Goal: Transaction & Acquisition: Download file/media

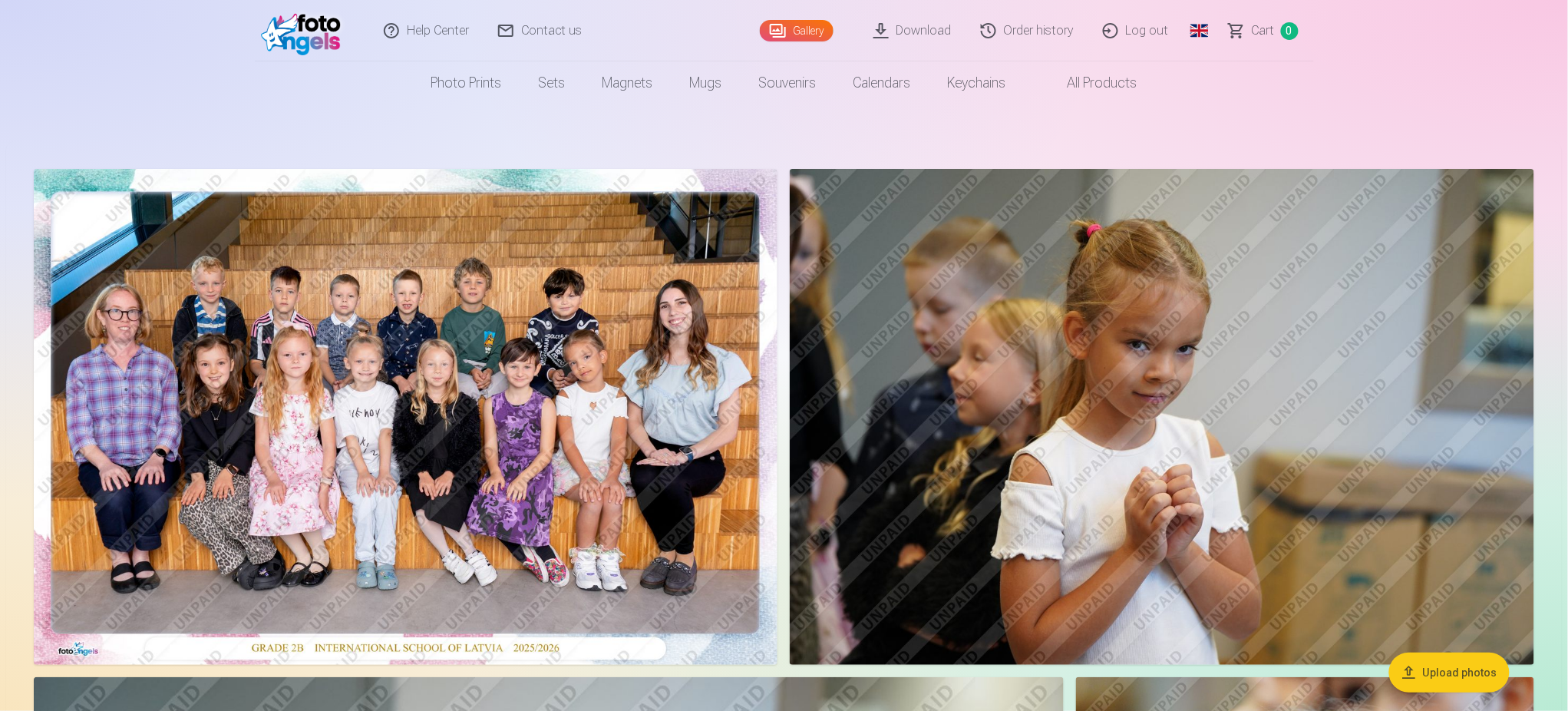
click at [1007, 27] on link "Order history" at bounding box center [1028, 31] width 122 height 62
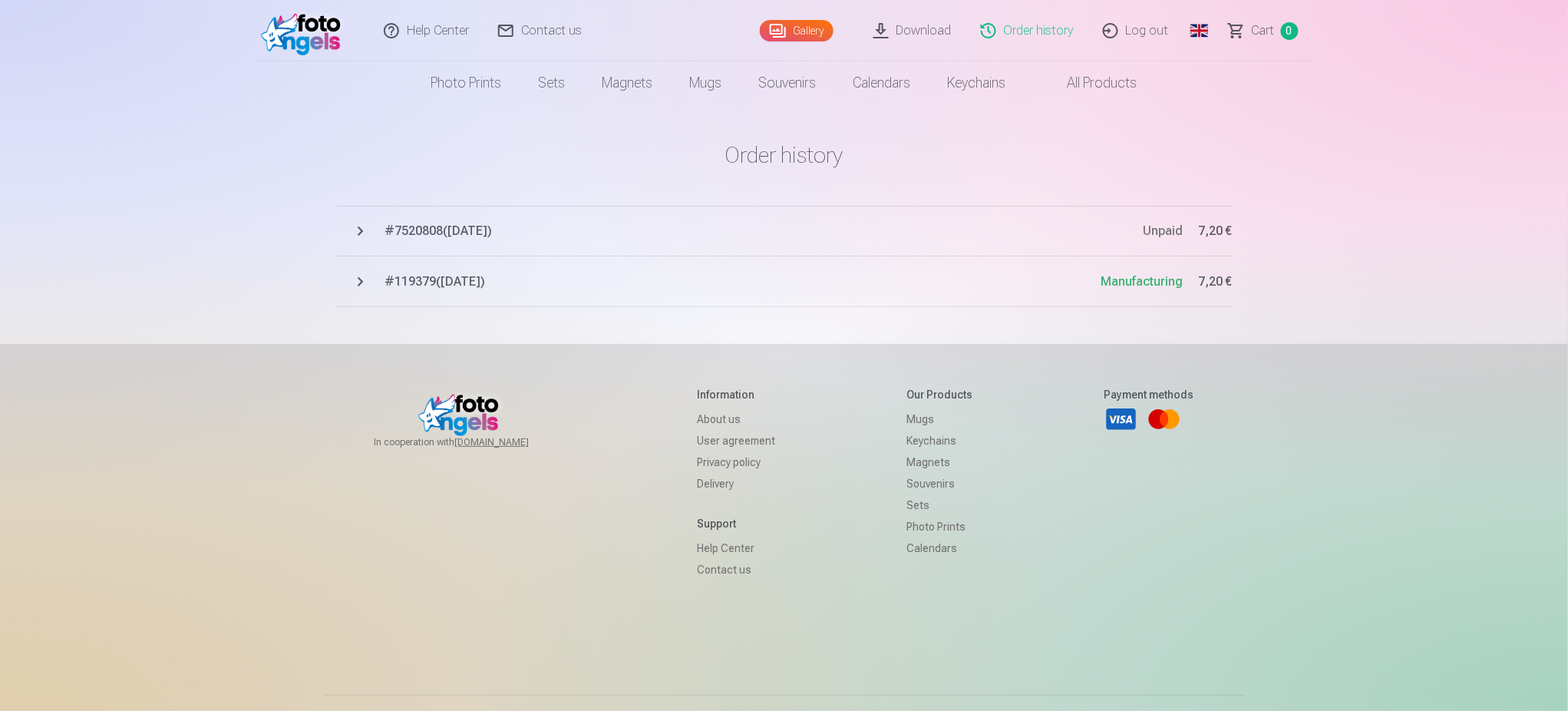
click at [463, 279] on span "# 119379 ( [DATE] )" at bounding box center [743, 281] width 716 height 19
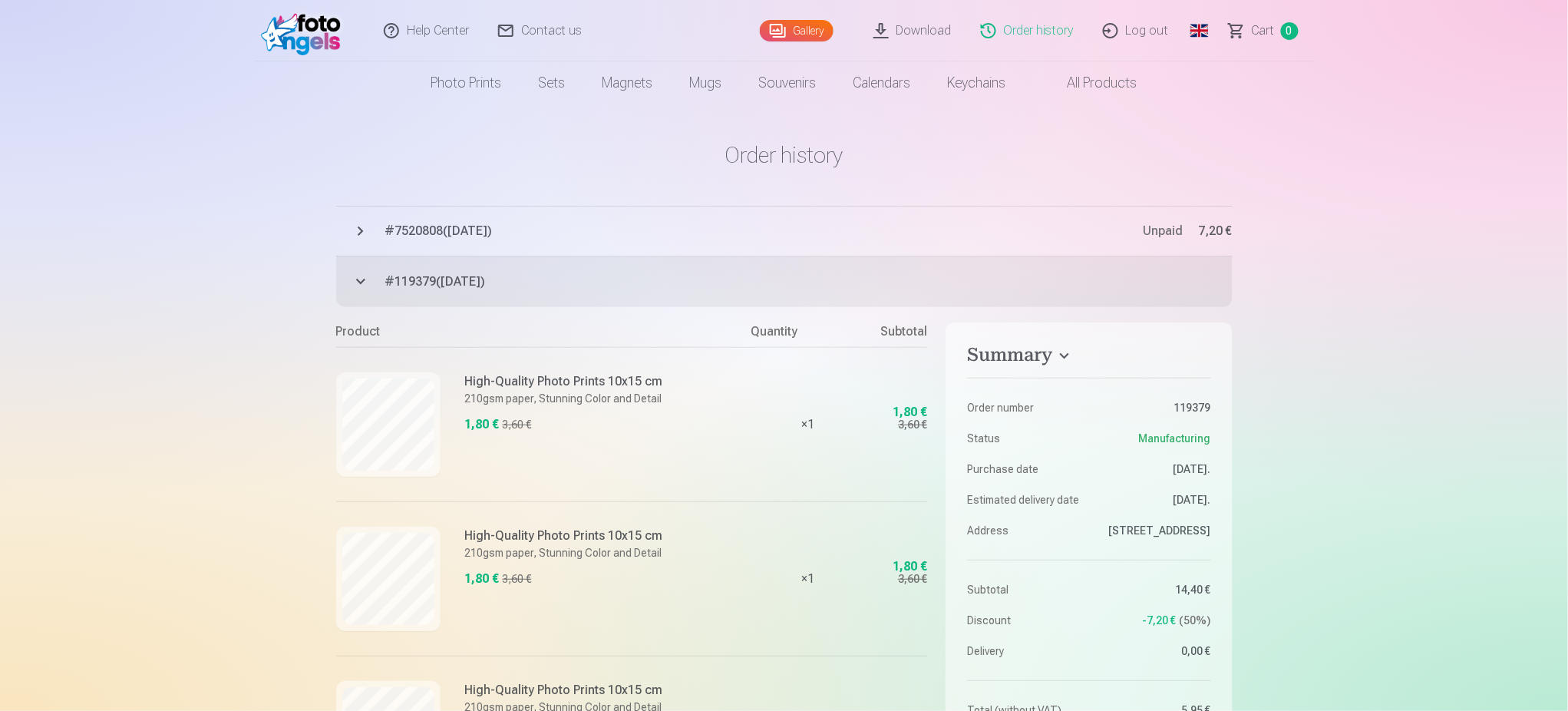
click at [936, 16] on link "Download" at bounding box center [913, 31] width 107 height 62
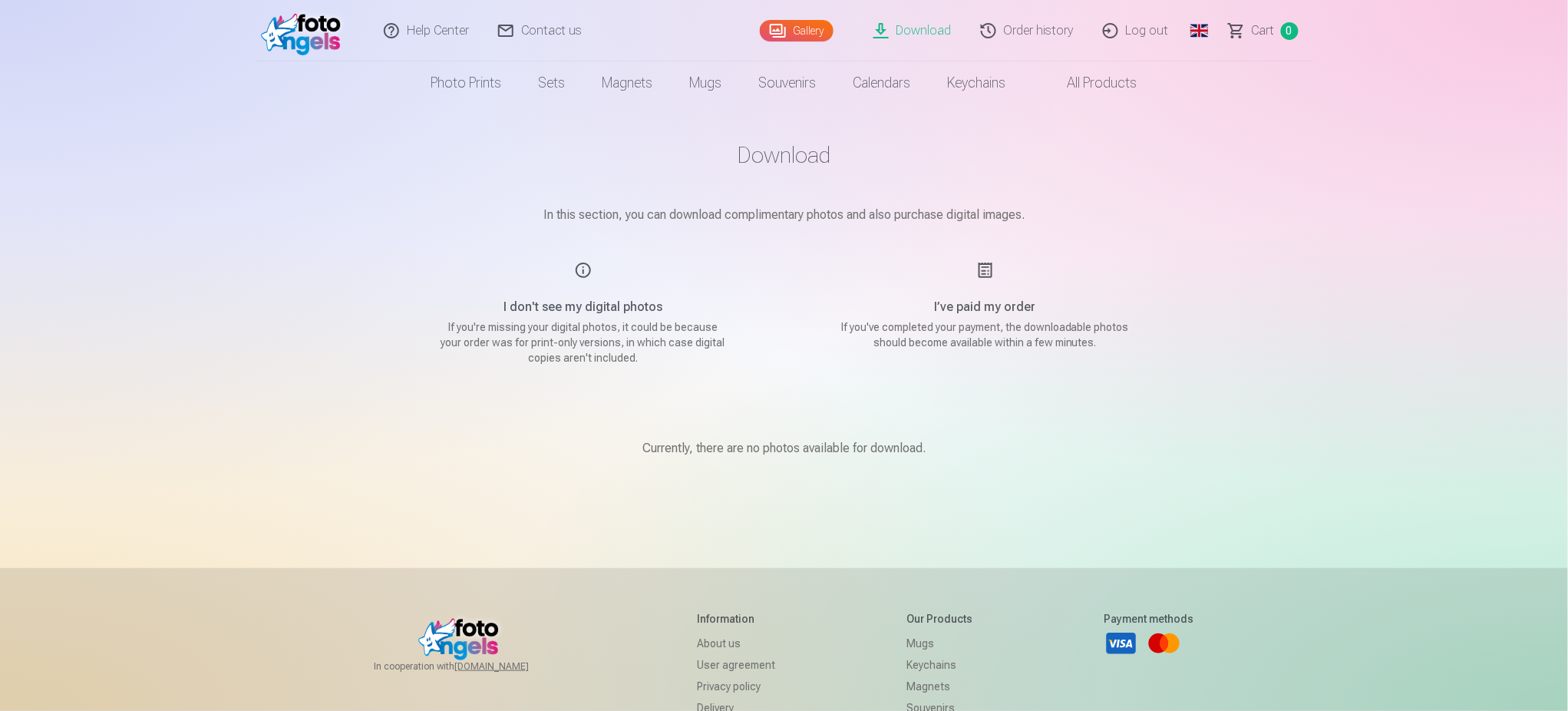
click at [1053, 34] on link "Order history" at bounding box center [1028, 31] width 122 height 62
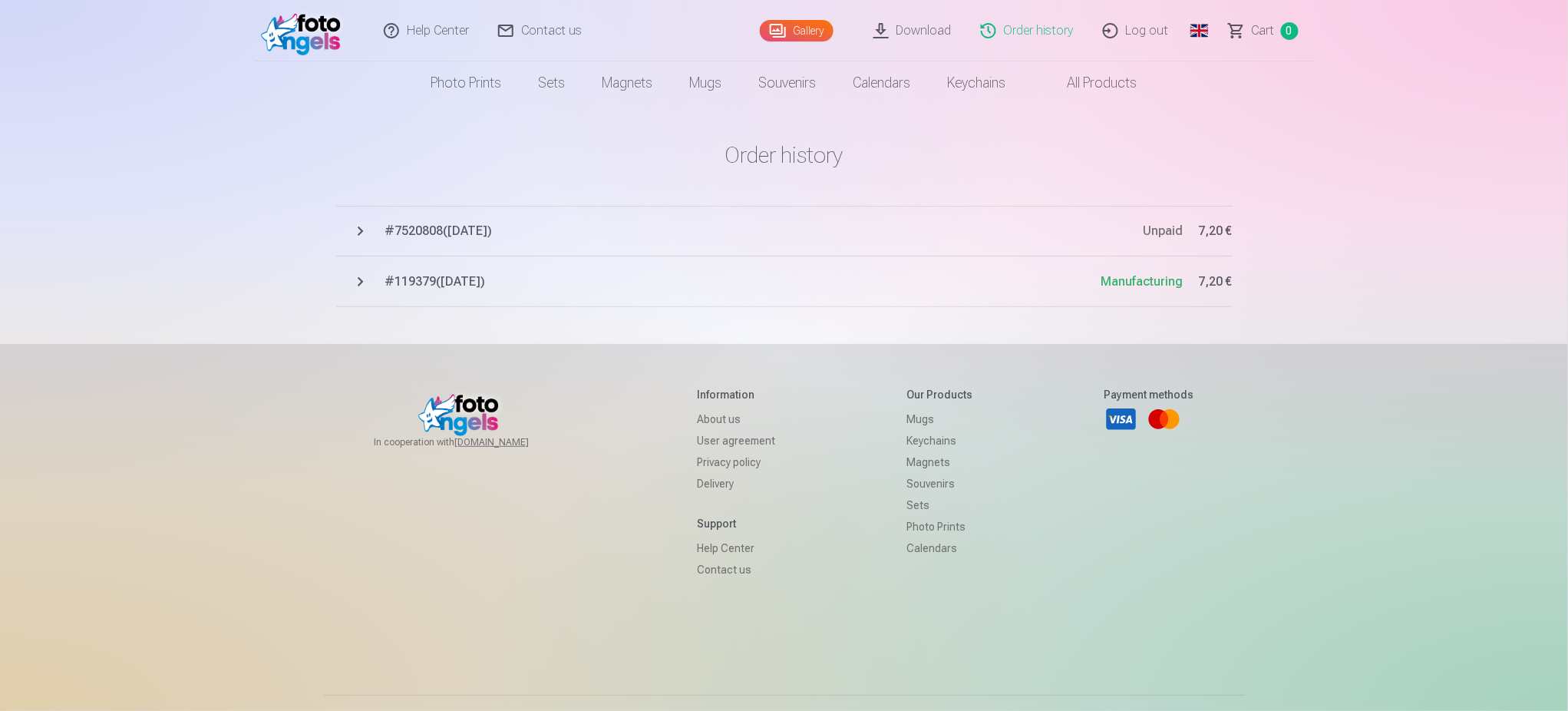
click at [410, 278] on span "# 119379 ( [DATE] )" at bounding box center [743, 281] width 716 height 19
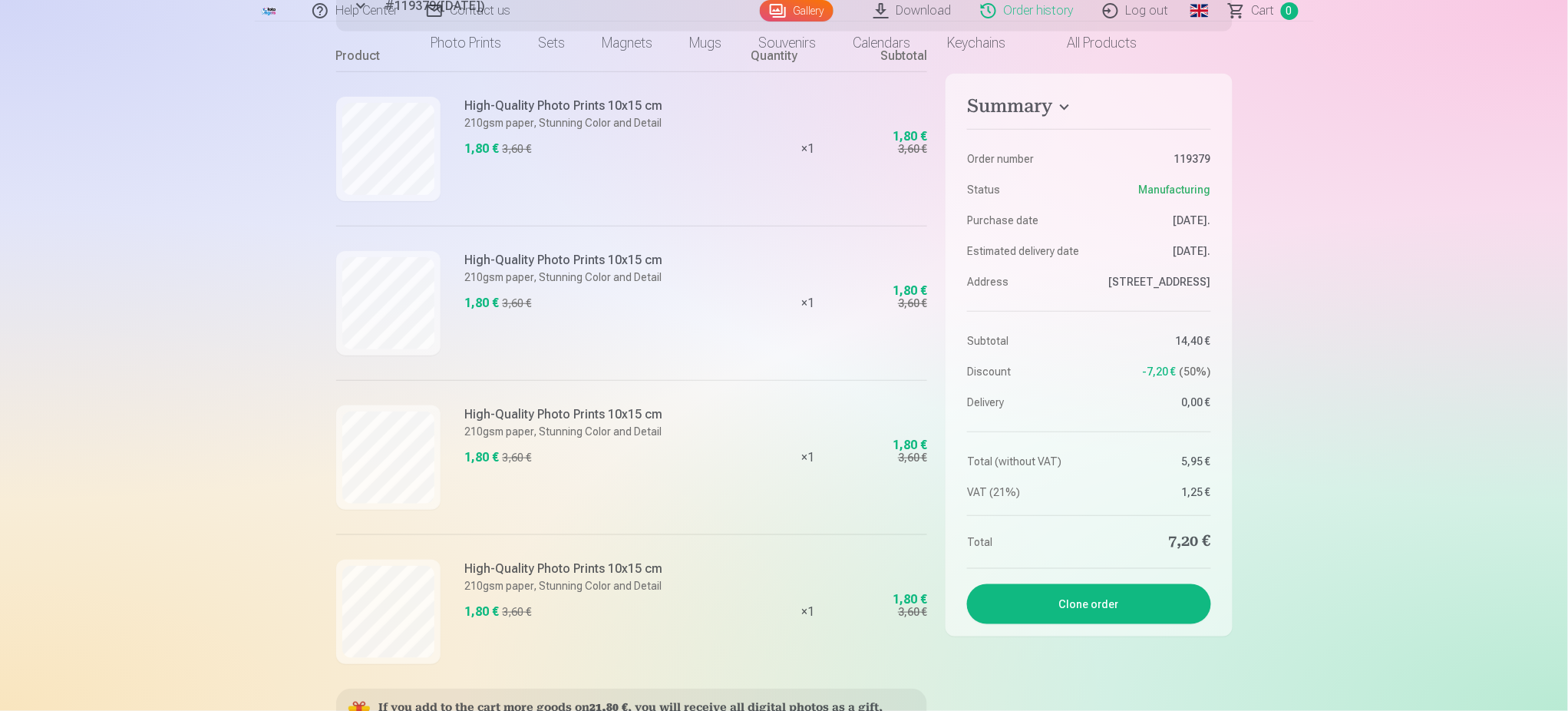
scroll to position [307, 0]
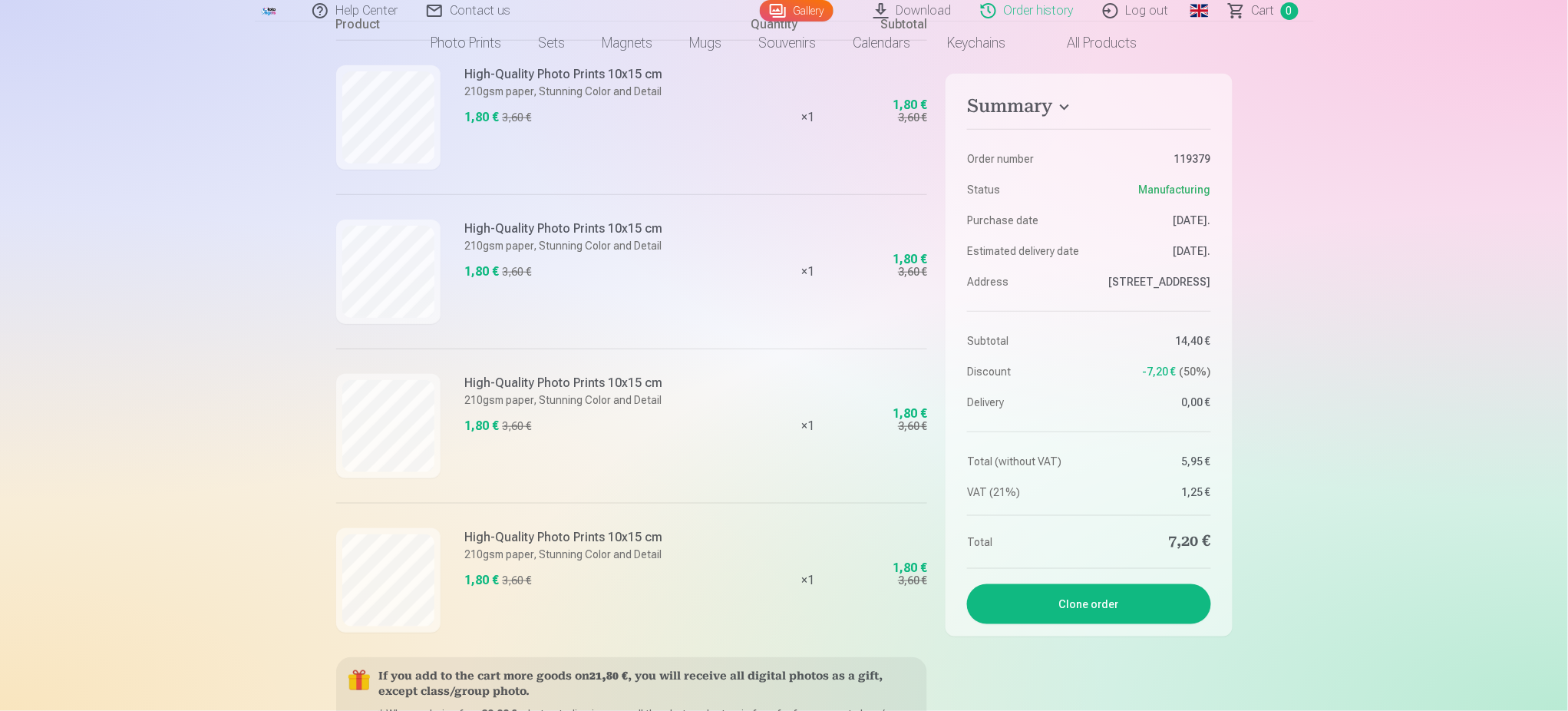
click at [1506, 262] on div "Help Center Contact us Gallery Download Order history Log out Global Latvian (l…" at bounding box center [784, 497] width 1568 height 1609
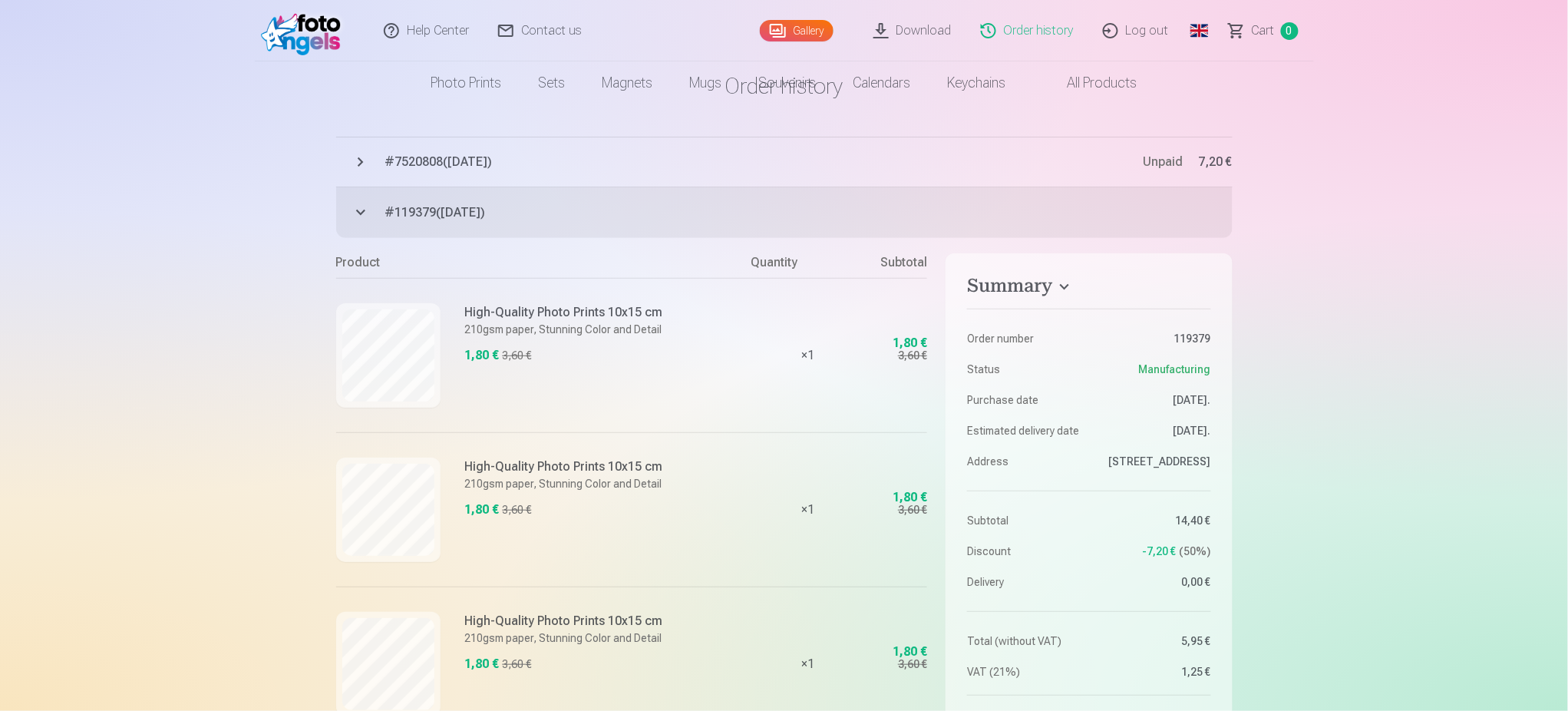
scroll to position [0, 0]
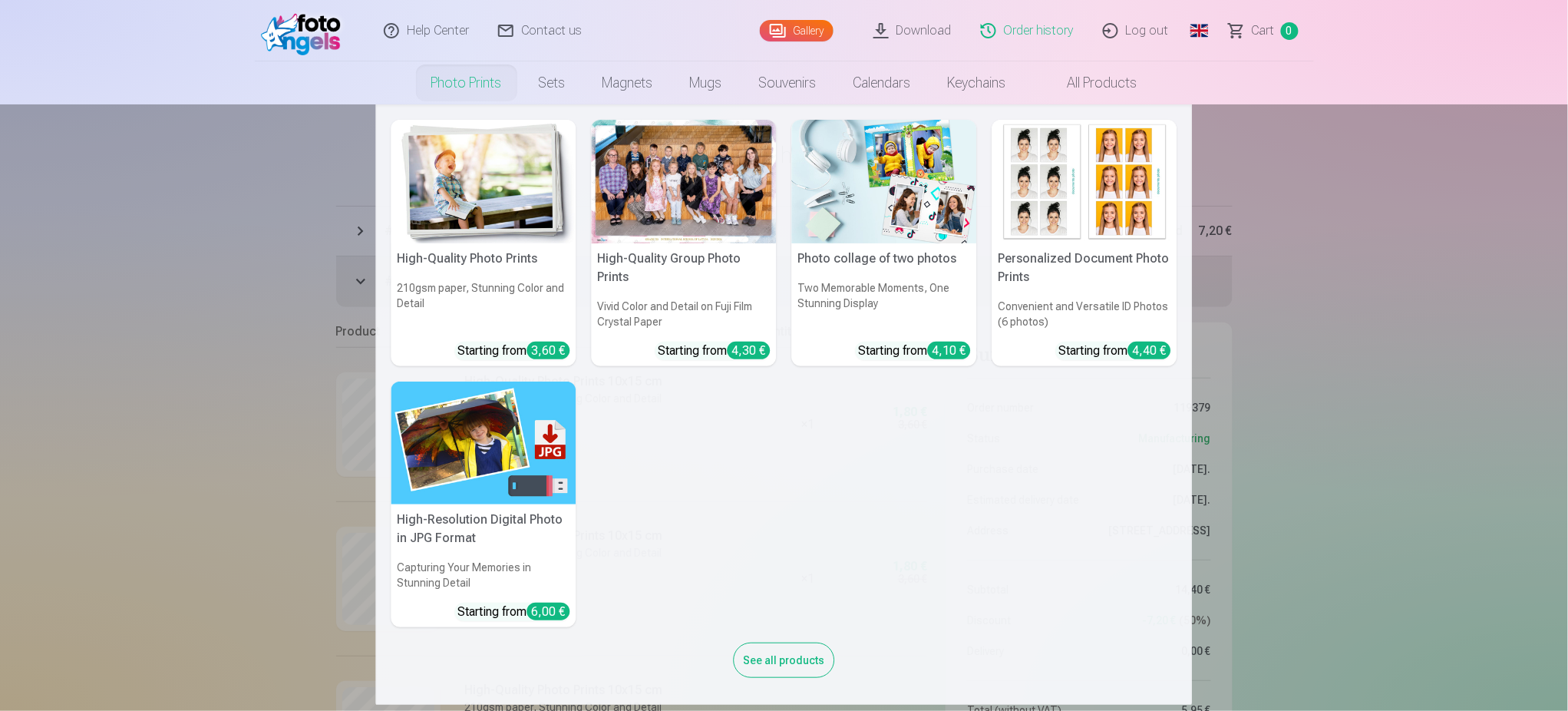
click at [433, 427] on img at bounding box center [484, 443] width 185 height 123
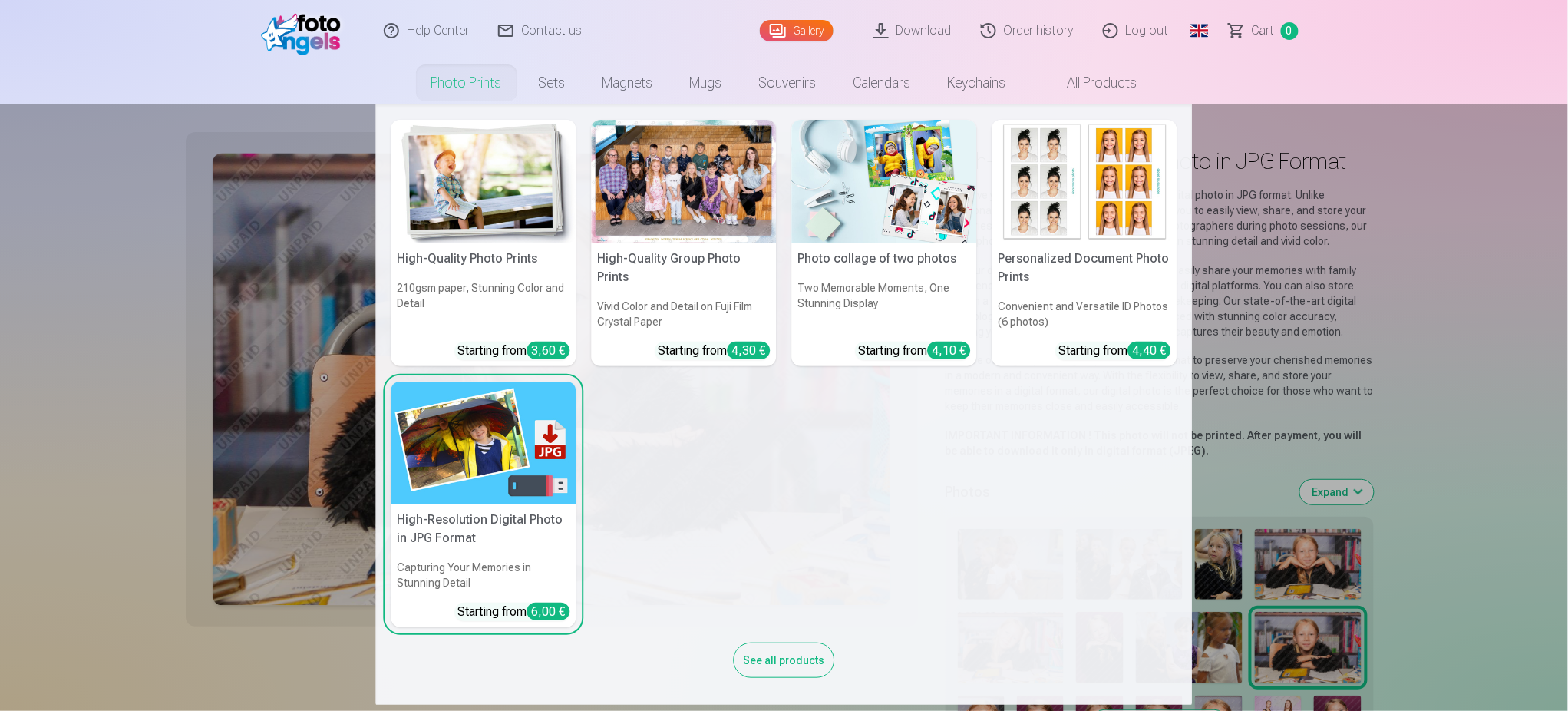
click at [445, 484] on img at bounding box center [484, 443] width 185 height 123
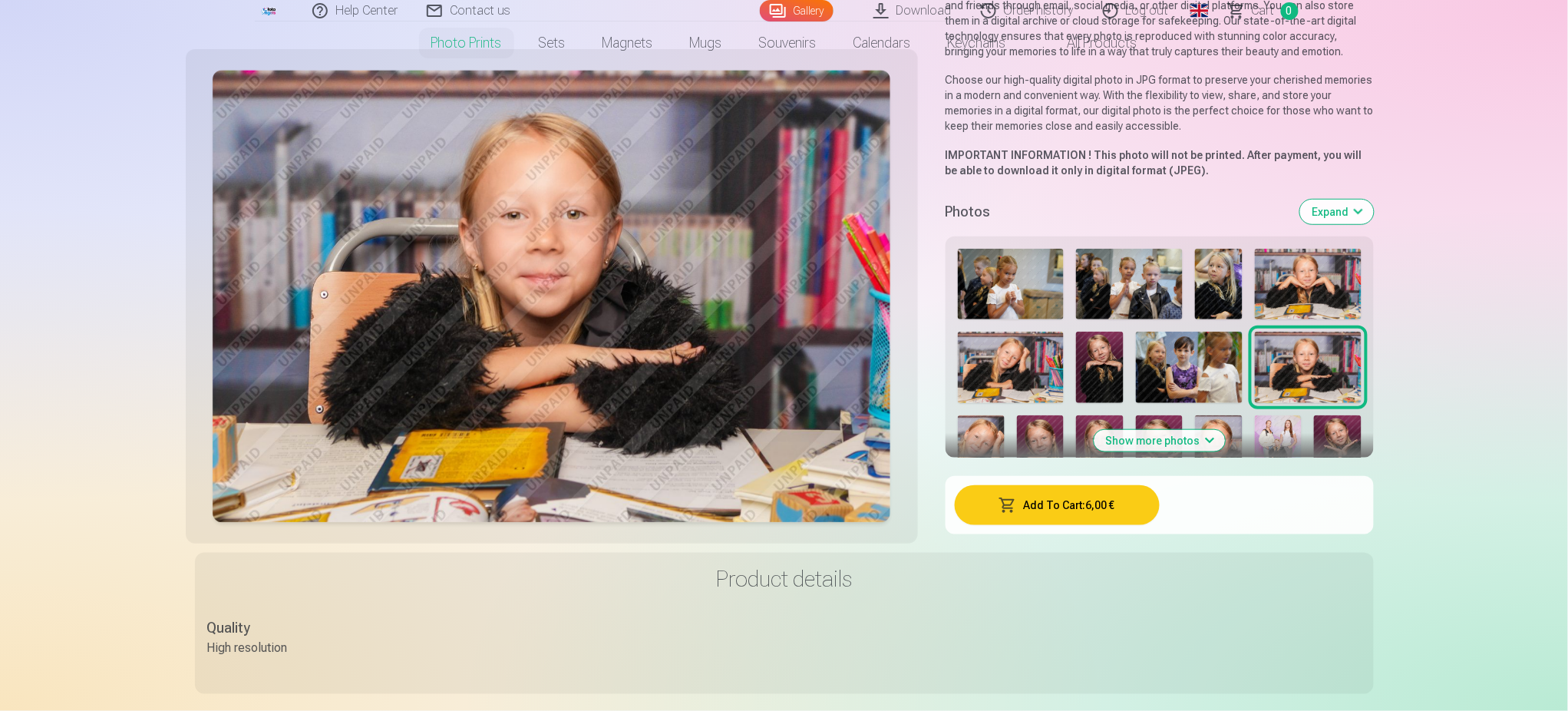
scroll to position [307, 0]
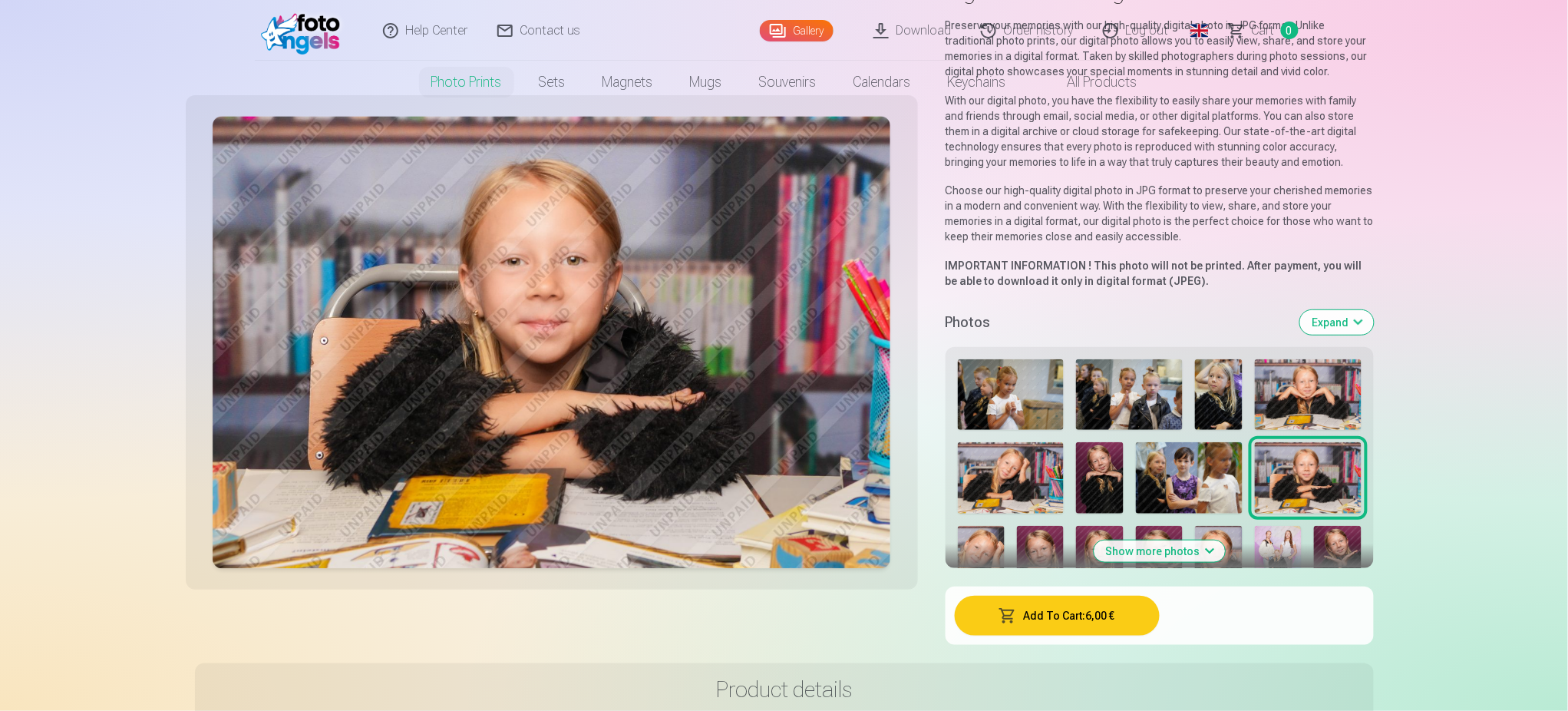
scroll to position [0, 0]
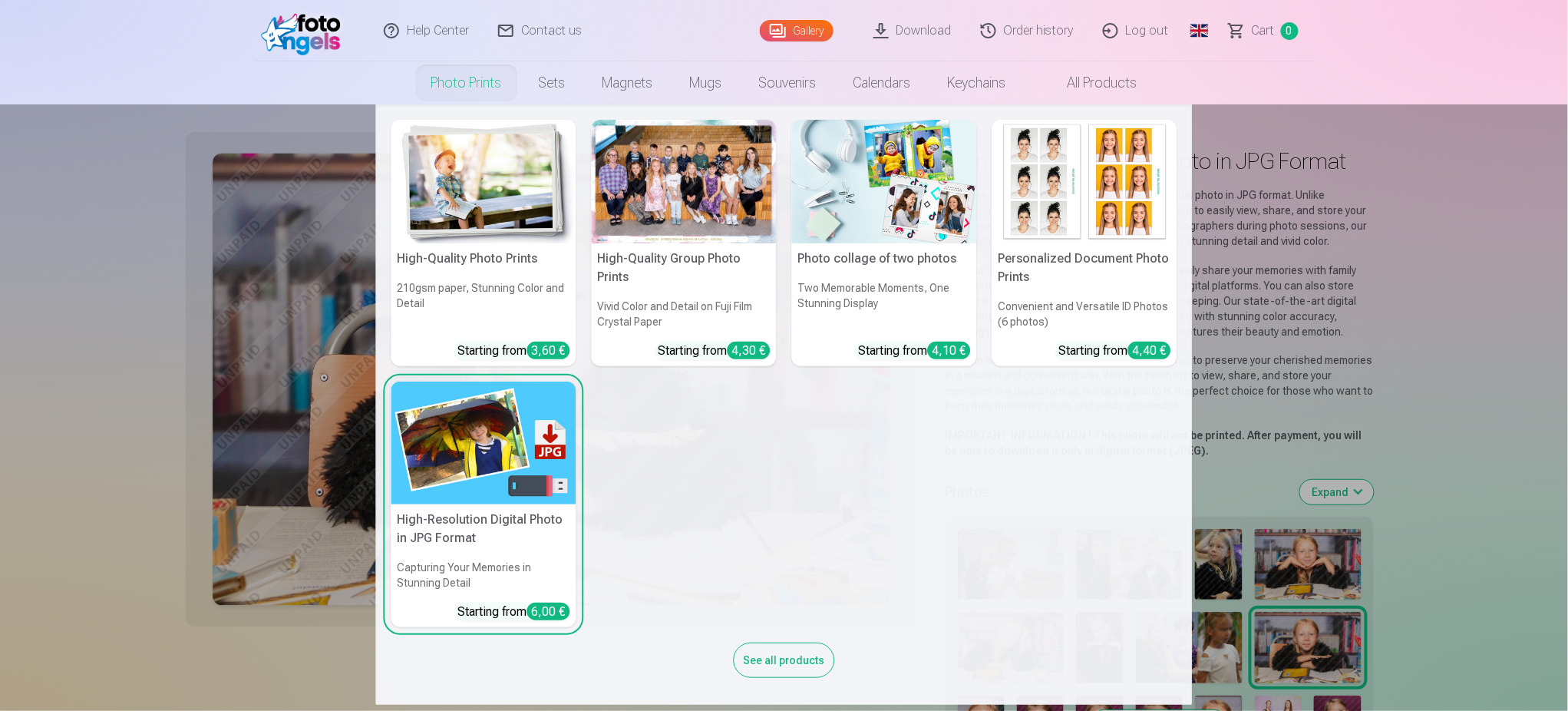
click at [462, 182] on img at bounding box center [484, 181] width 185 height 123
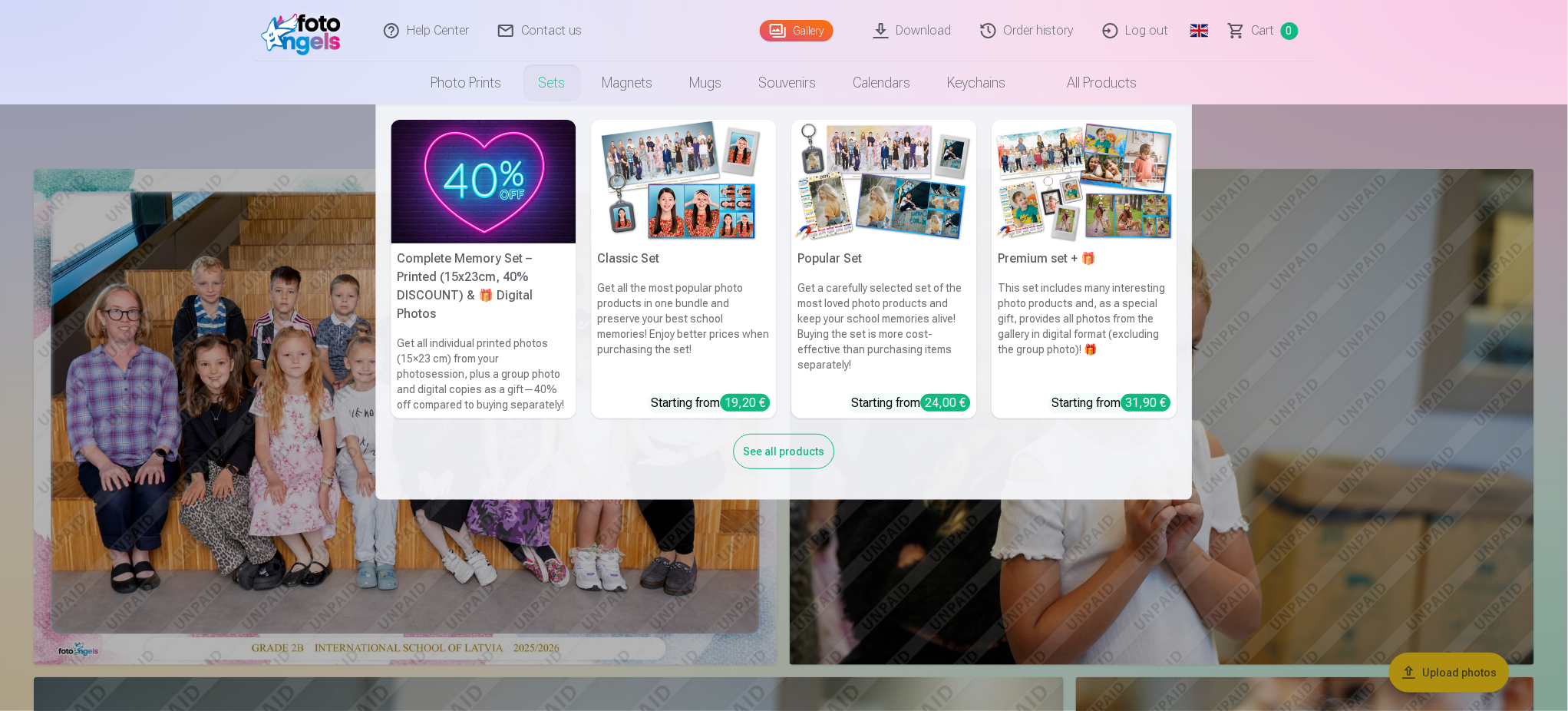
click at [461, 229] on img at bounding box center [484, 181] width 185 height 123
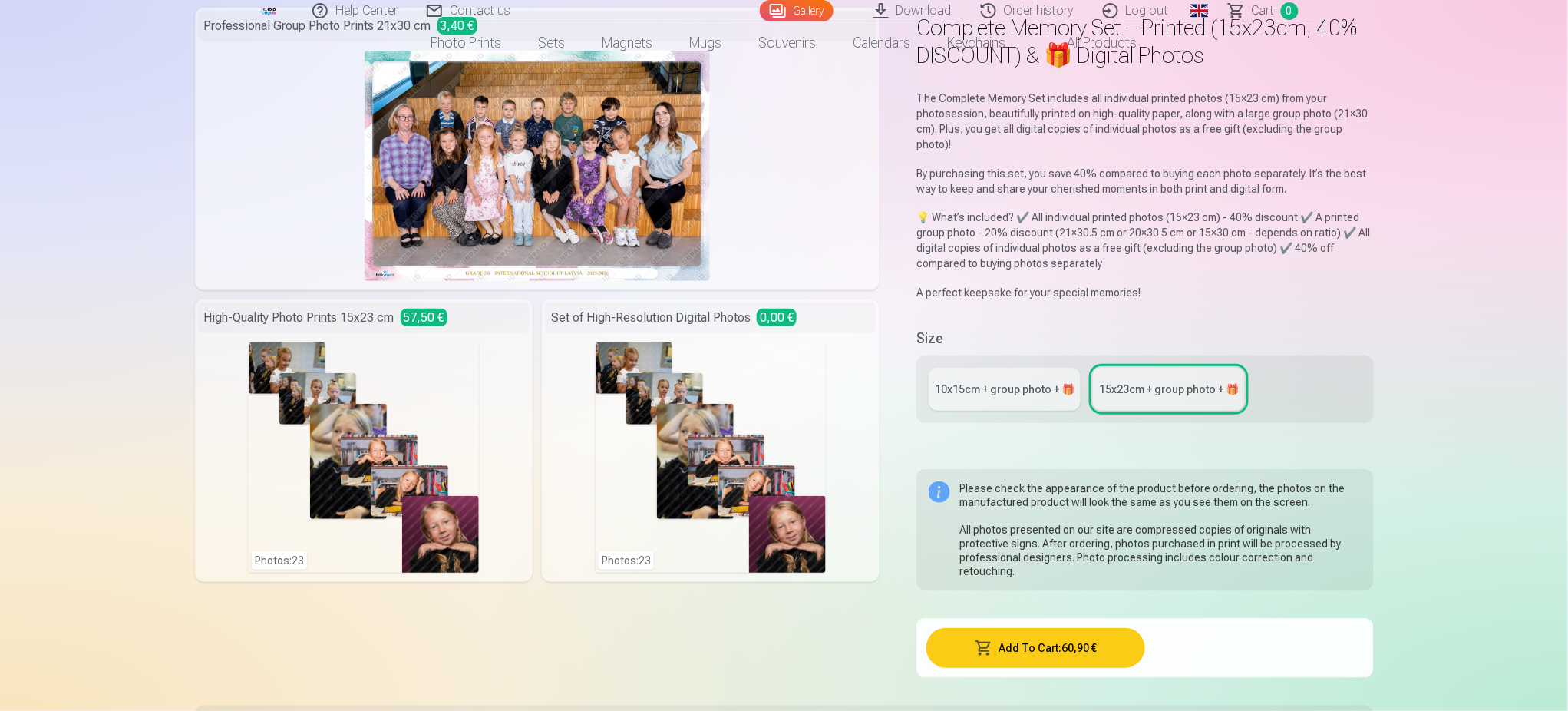
scroll to position [102, 0]
